Goal: Navigation & Orientation: Find specific page/section

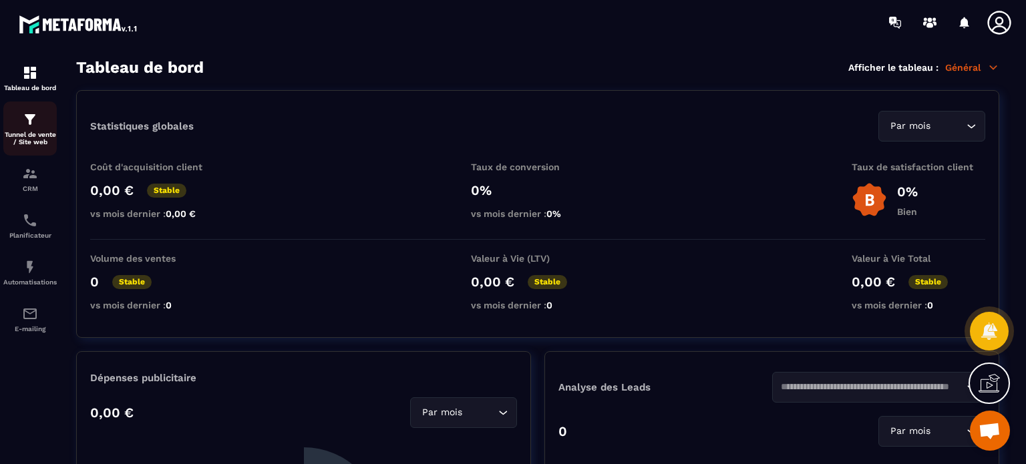
click at [16, 127] on div "Tunnel de vente / Site web" at bounding box center [29, 129] width 53 height 34
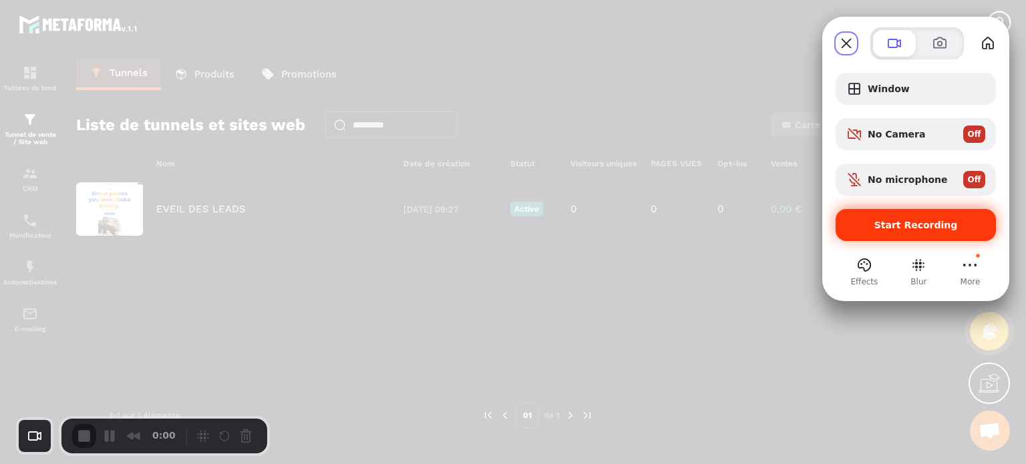
click at [911, 221] on span "Start Recording" at bounding box center [917, 225] width 84 height 11
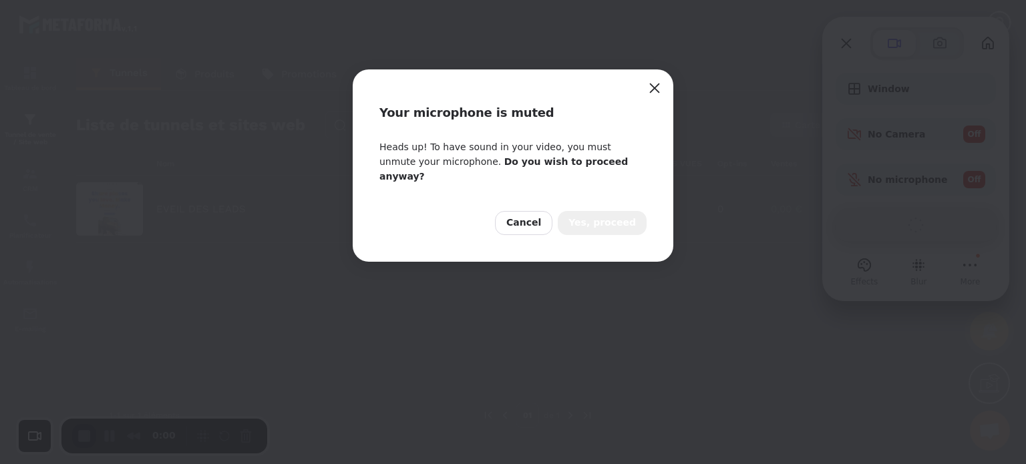
click at [594, 211] on button "Yes, proceed" at bounding box center [602, 223] width 89 height 24
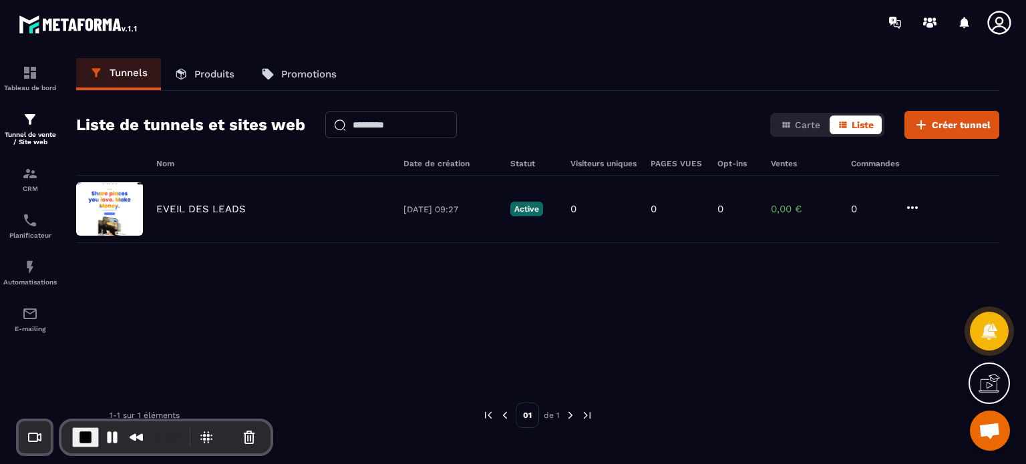
click at [998, 26] on icon at bounding box center [999, 22] width 23 height 23
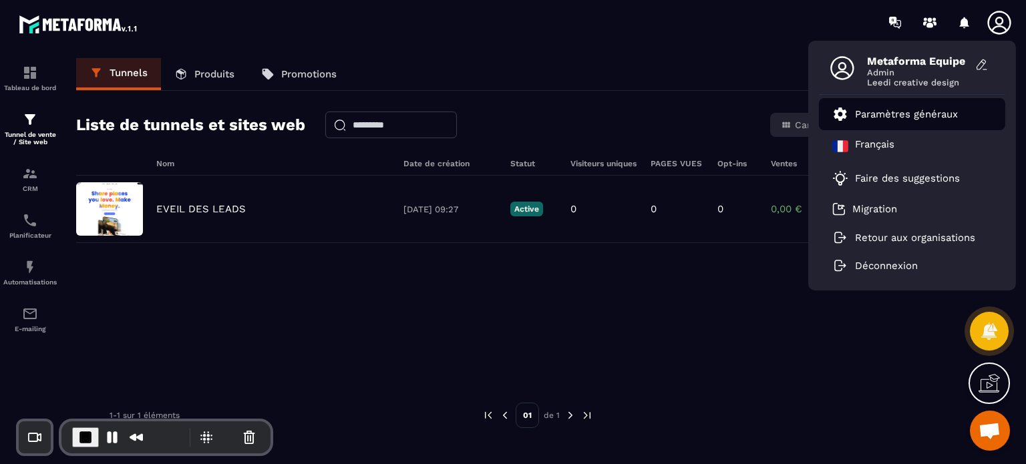
click at [891, 114] on p "Paramètres généraux" at bounding box center [906, 114] width 103 height 12
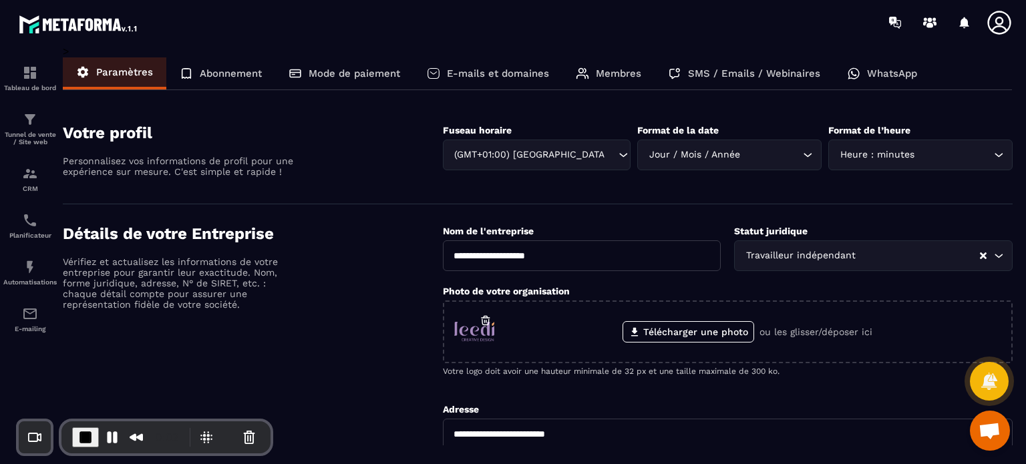
click at [593, 82] on div "Membres" at bounding box center [609, 73] width 92 height 32
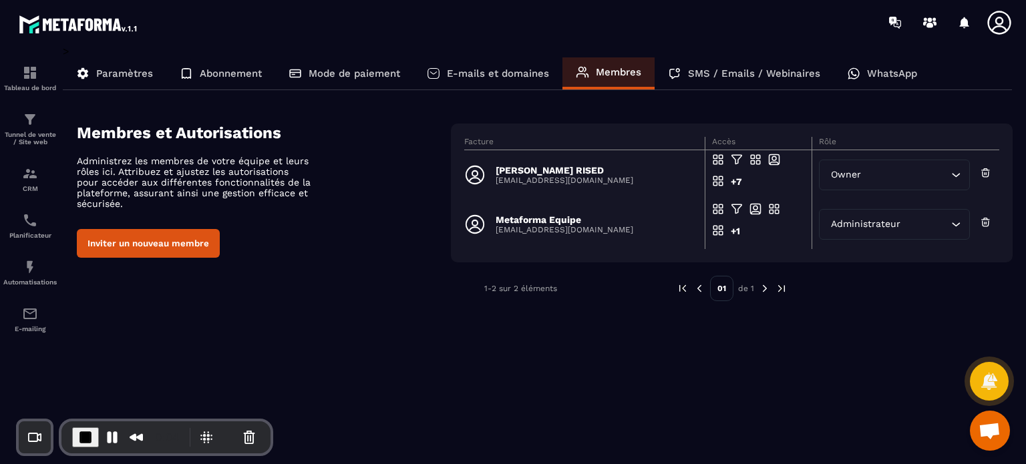
click at [848, 224] on div "Administrateur" at bounding box center [888, 224] width 122 height 15
click at [75, 442] on button "End Recording" at bounding box center [85, 438] width 27 height 20
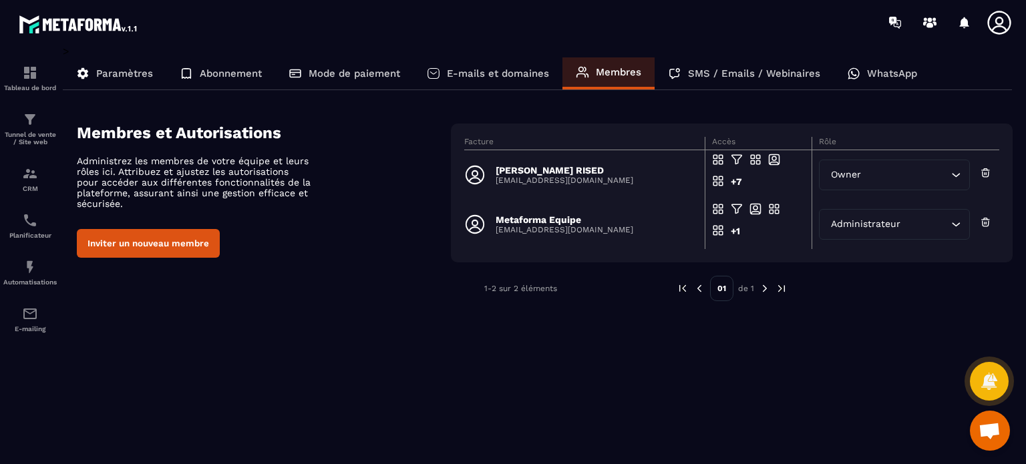
click at [124, 72] on p "Paramètres" at bounding box center [124, 73] width 57 height 12
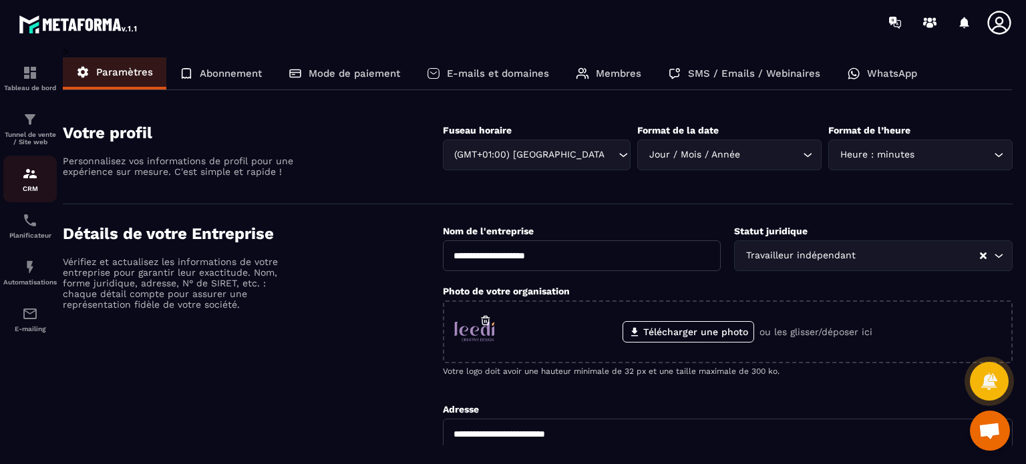
click at [24, 166] on link "CRM" at bounding box center [29, 179] width 53 height 47
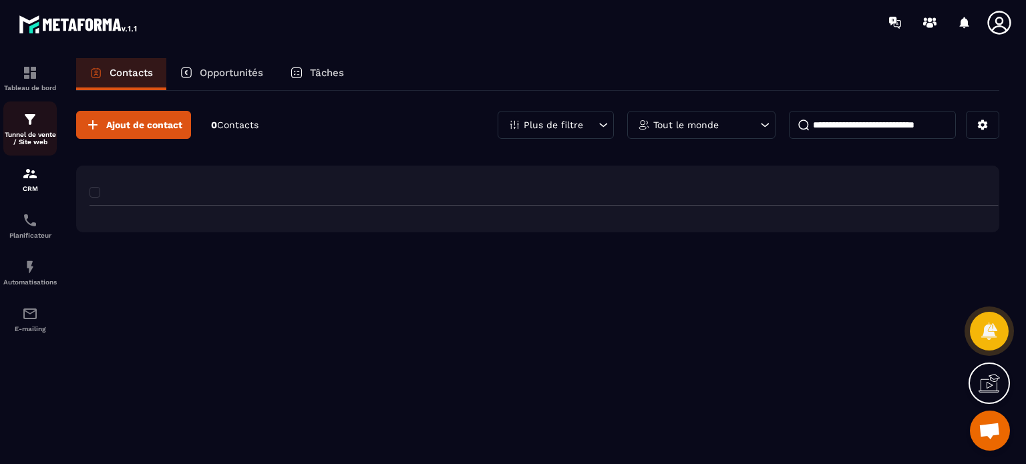
click at [25, 121] on img at bounding box center [30, 120] width 16 height 16
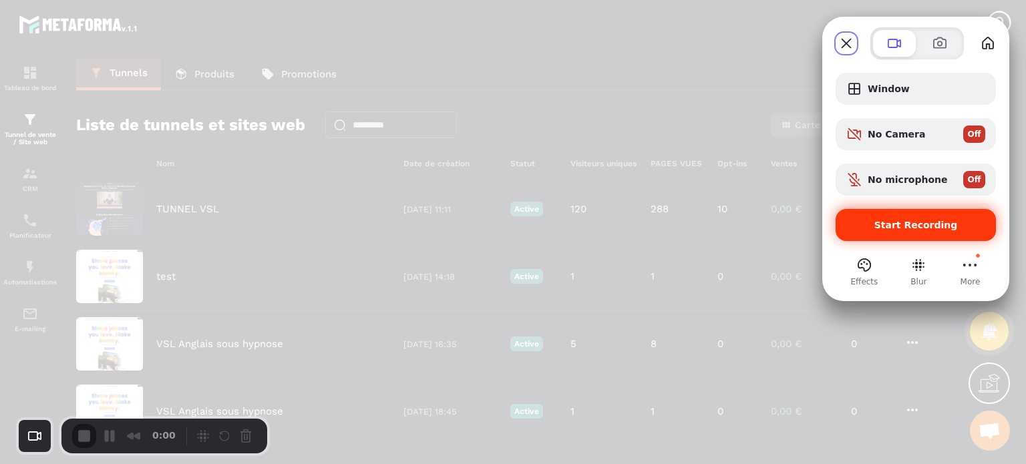
click at [917, 231] on div "Start Recording" at bounding box center [916, 225] width 160 height 32
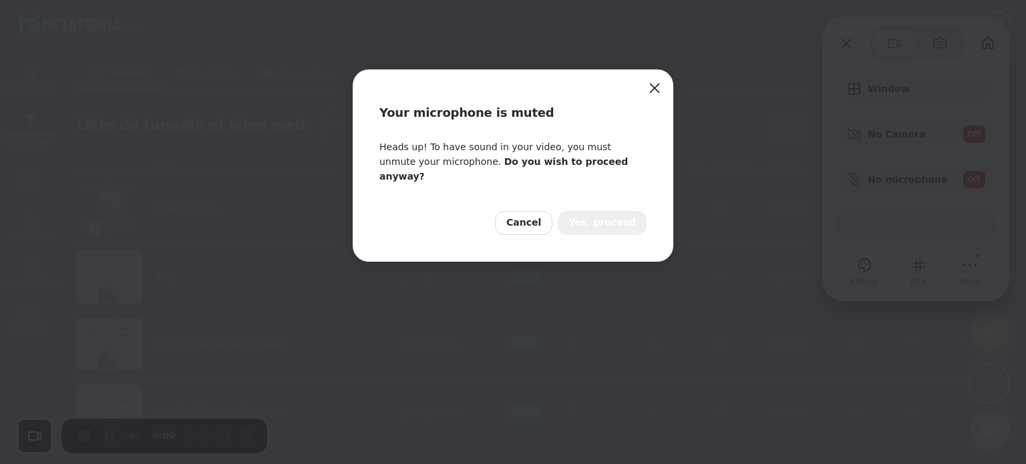
click at [585, 223] on div "Cancel Yes, proceed" at bounding box center [513, 223] width 321 height 78
click at [641, 86] on div "Your microphone is muted" at bounding box center [513, 104] width 321 height 71
click at [653, 88] on button "Close" at bounding box center [654, 88] width 21 height 21
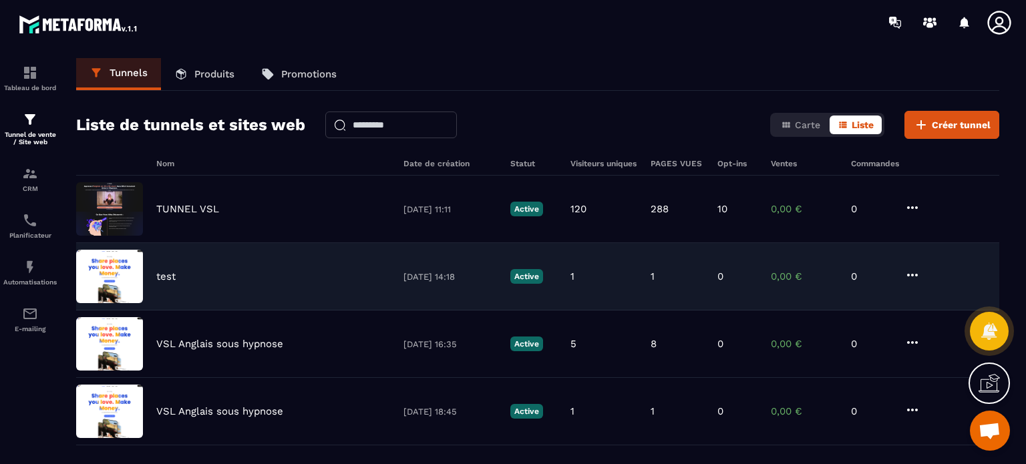
click at [168, 271] on p "test" at bounding box center [165, 277] width 19 height 12
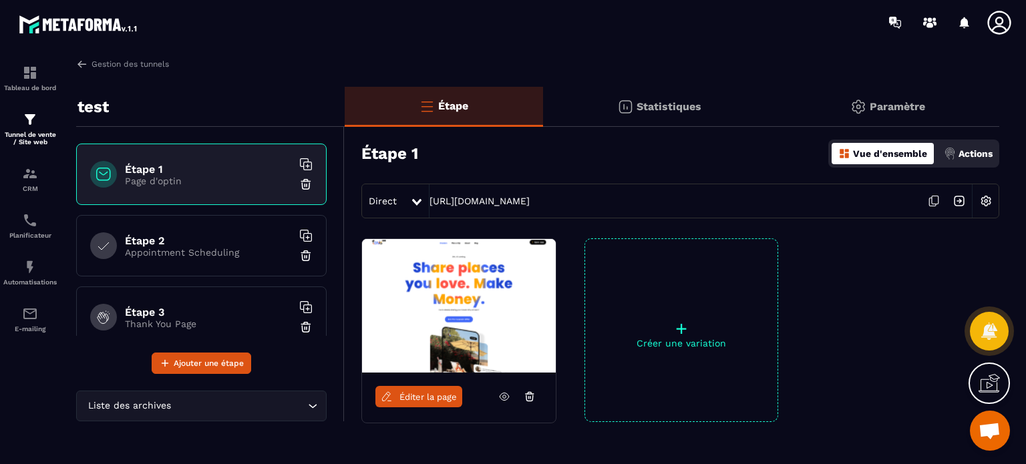
click at [430, 392] on span "Éditer la page" at bounding box center [428, 397] width 57 height 10
